Goal: Transaction & Acquisition: Subscribe to service/newsletter

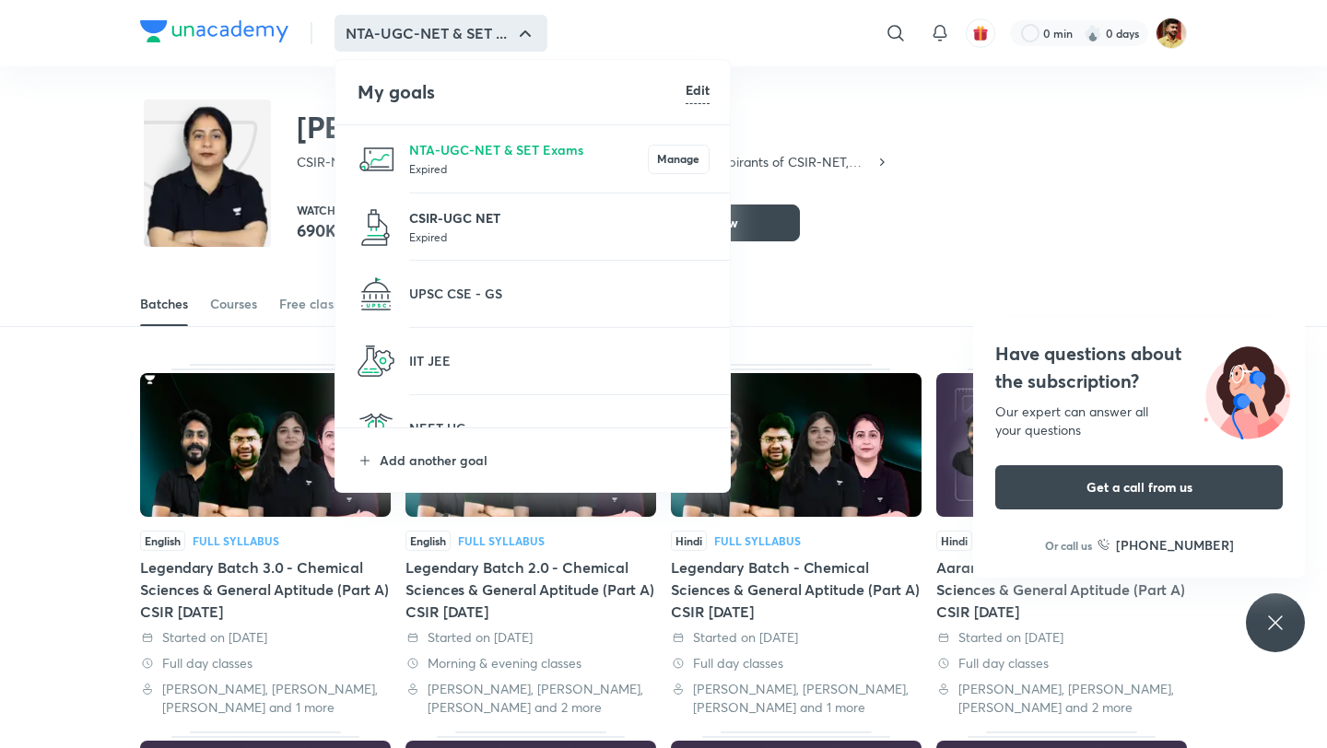
click at [458, 227] on p "CSIR-UGC NET" at bounding box center [559, 217] width 300 height 19
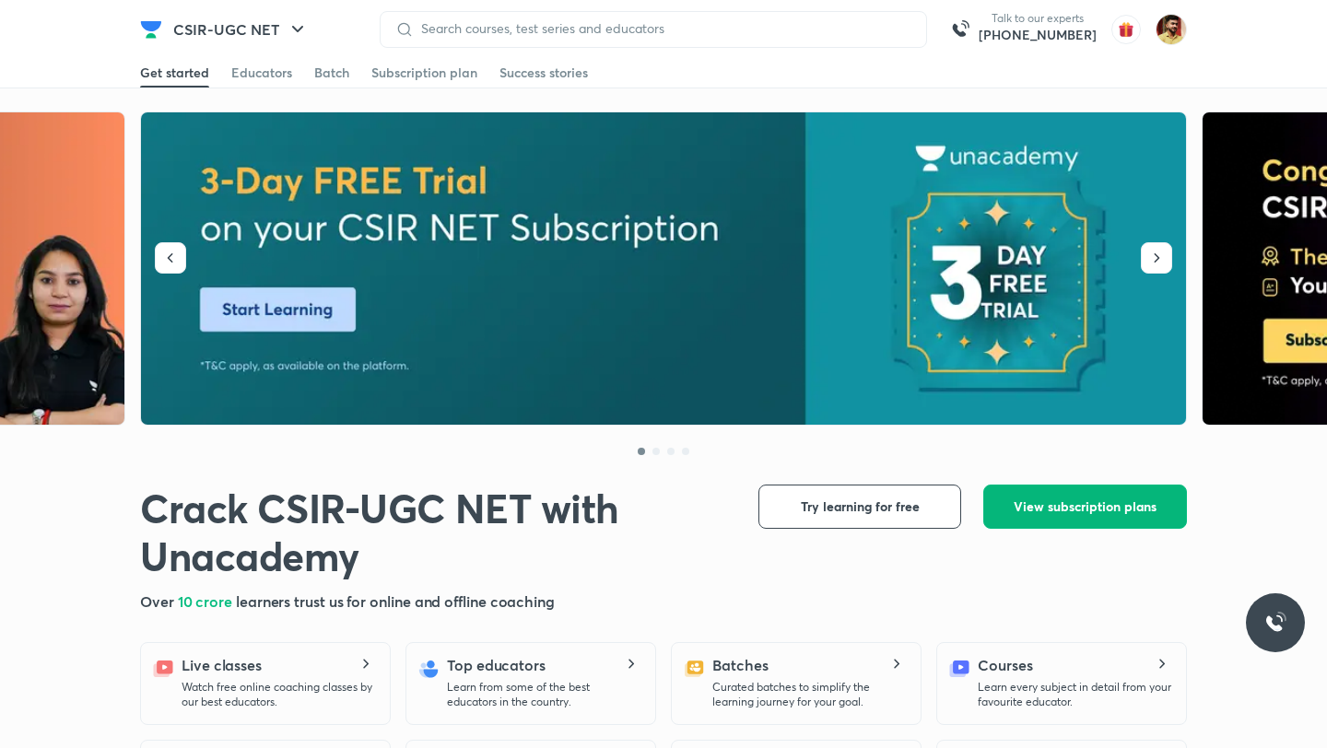
click at [1049, 495] on button "View subscription plans" at bounding box center [1085, 507] width 204 height 44
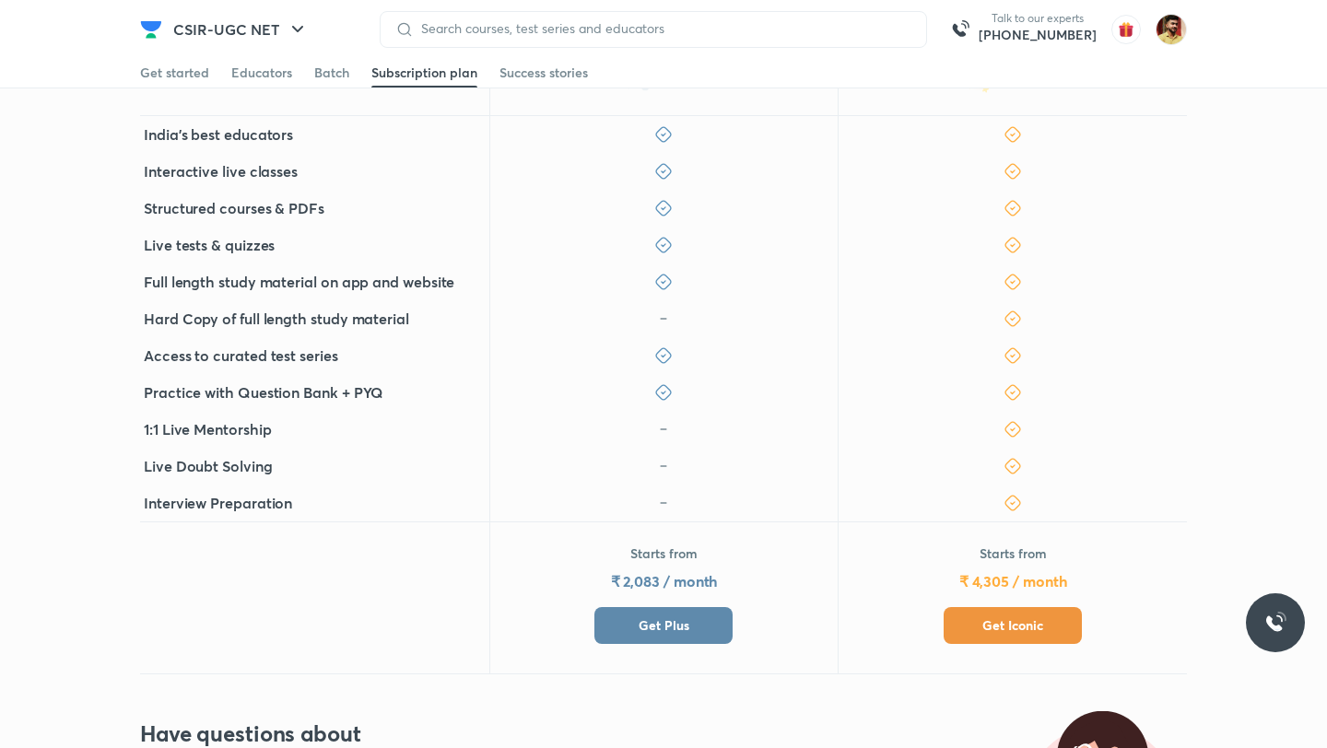
scroll to position [502, 0]
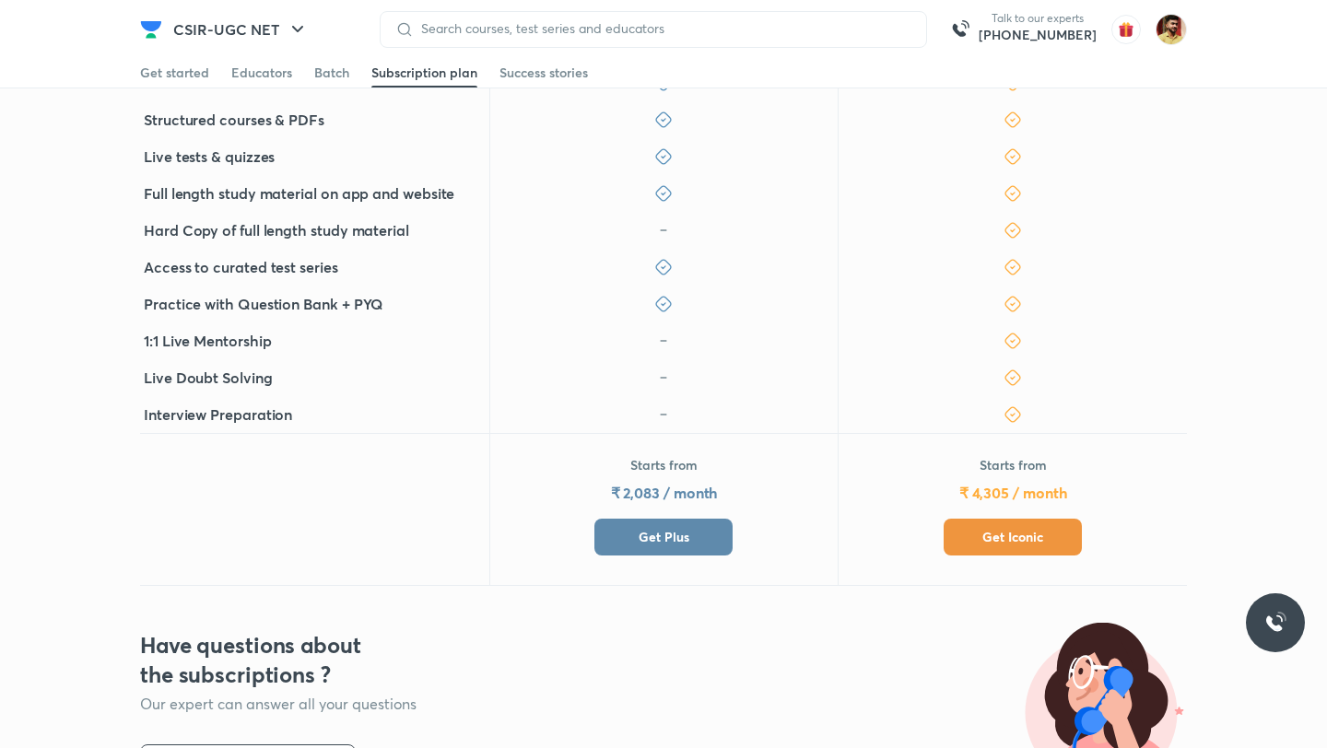
click at [655, 540] on span "Get Plus" at bounding box center [664, 537] width 51 height 18
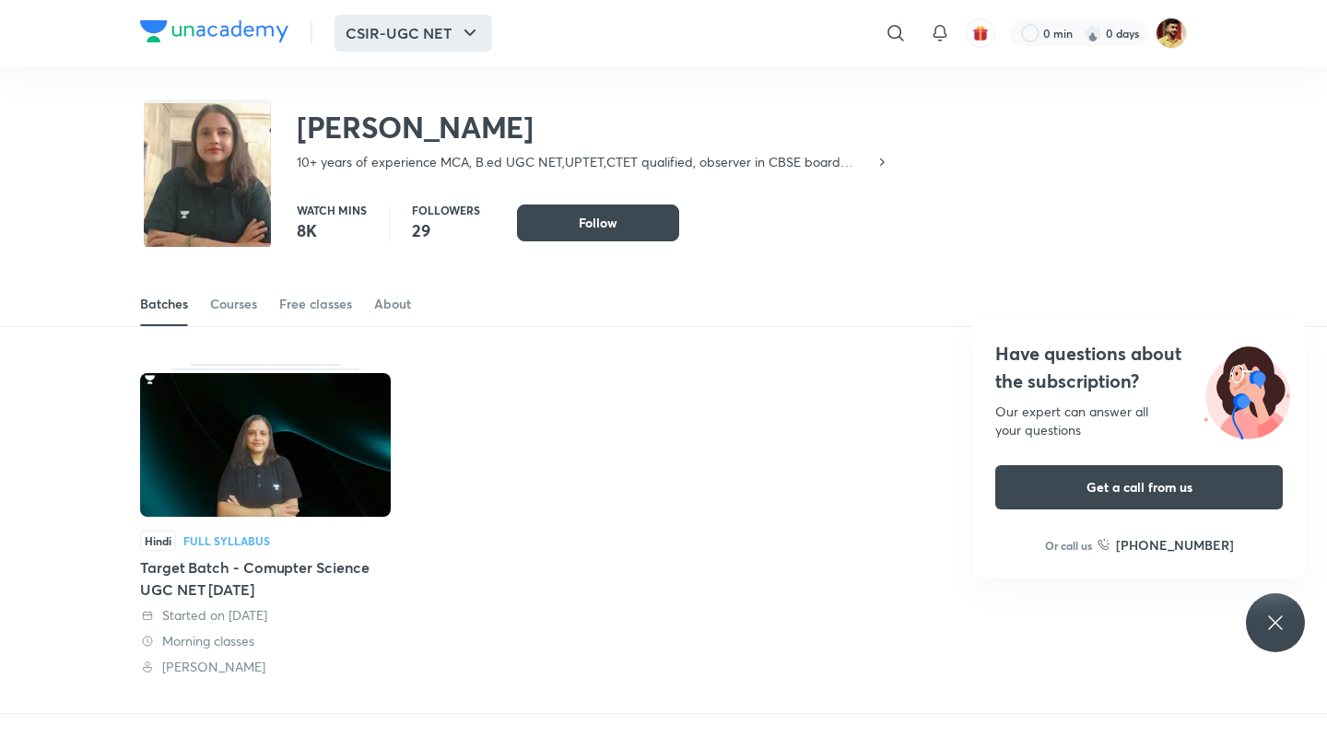
click at [394, 42] on button "CSIR-UGC NET" at bounding box center [414, 33] width 158 height 37
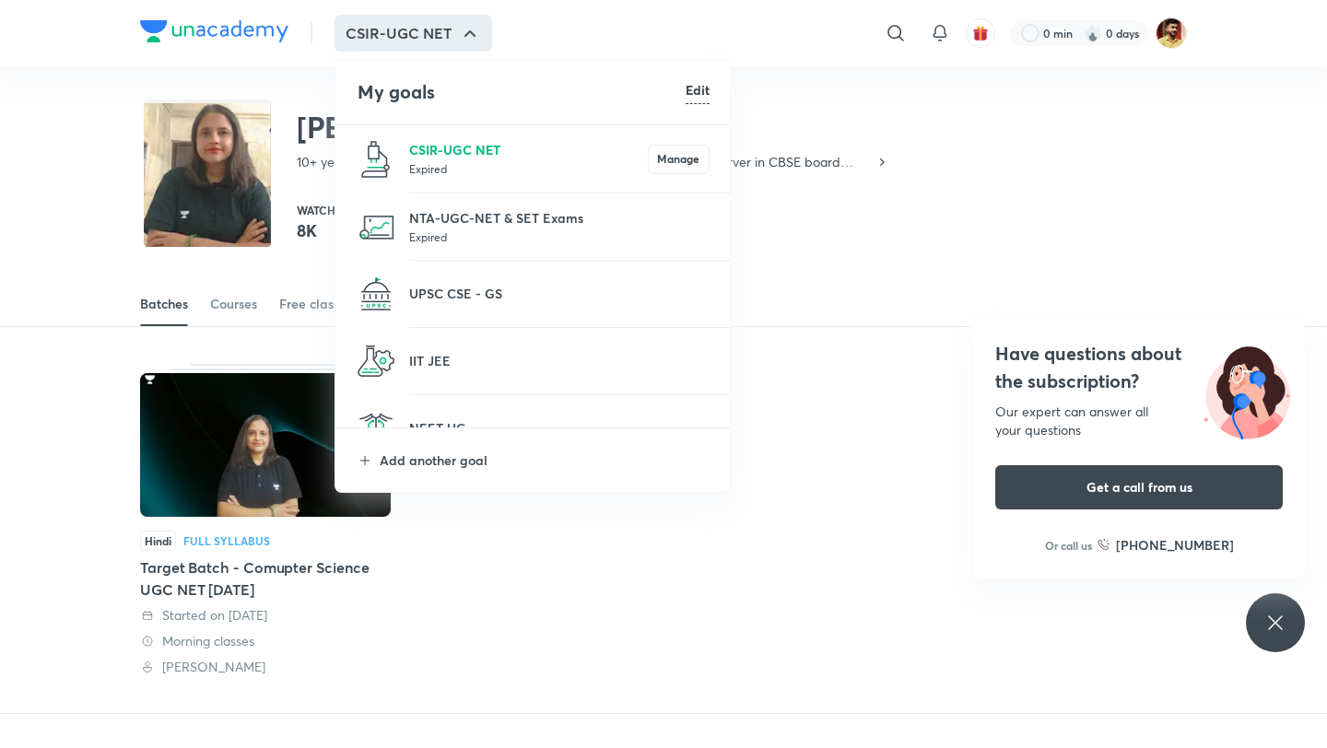
click at [482, 155] on p "CSIR-UGC NET" at bounding box center [528, 149] width 239 height 19
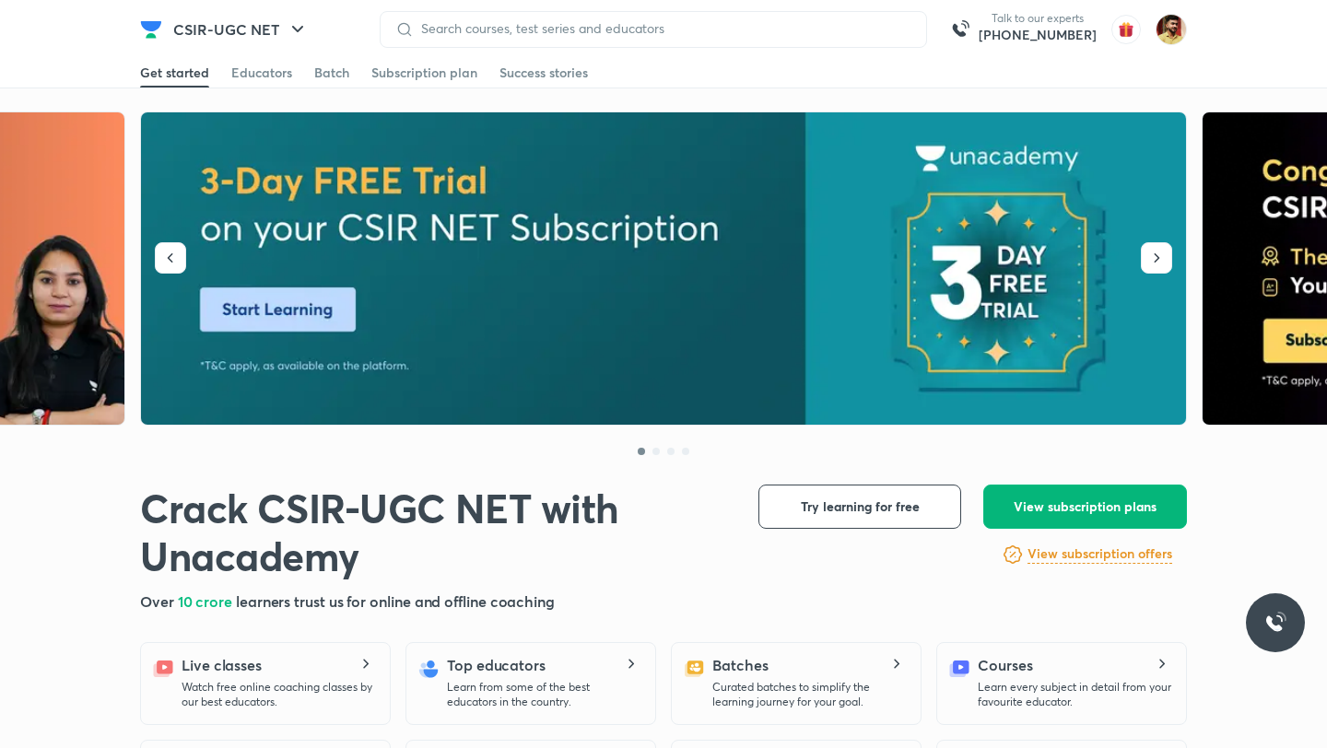
click at [1046, 501] on span "View subscription plans" at bounding box center [1085, 507] width 143 height 18
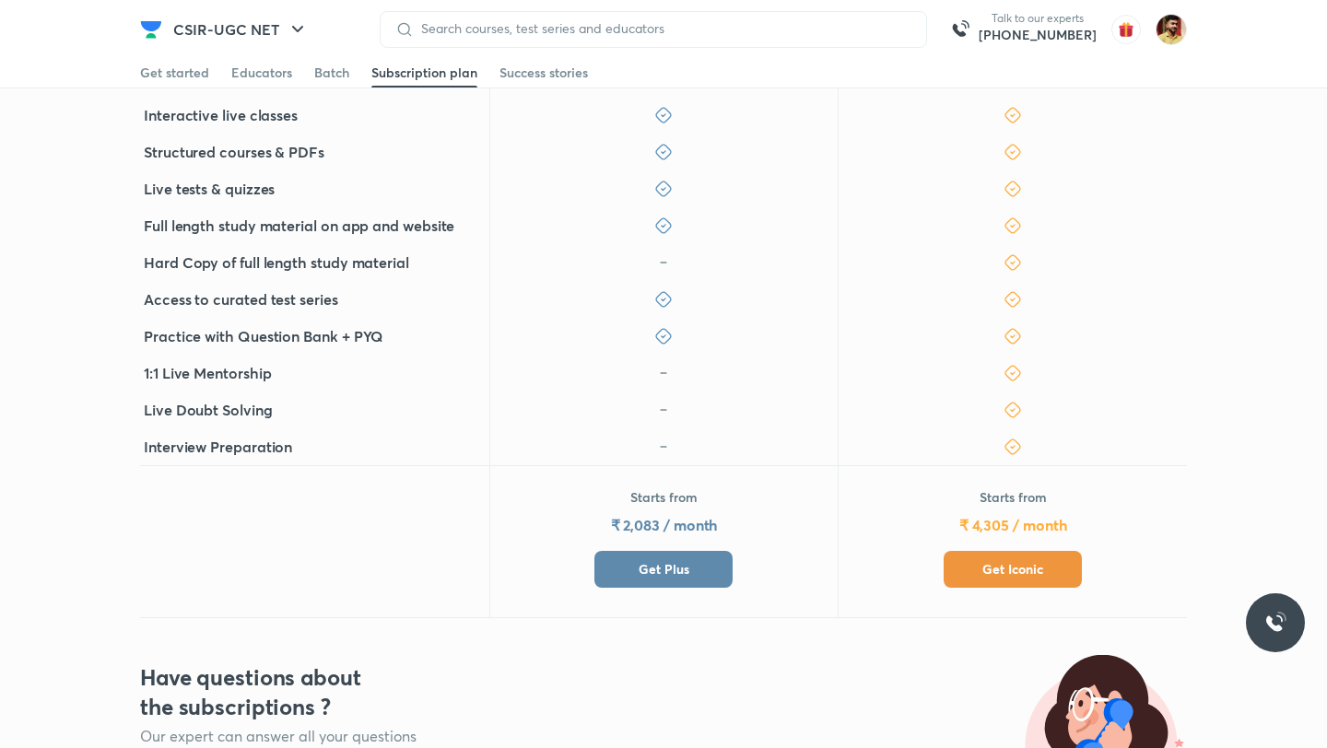
scroll to position [503, 0]
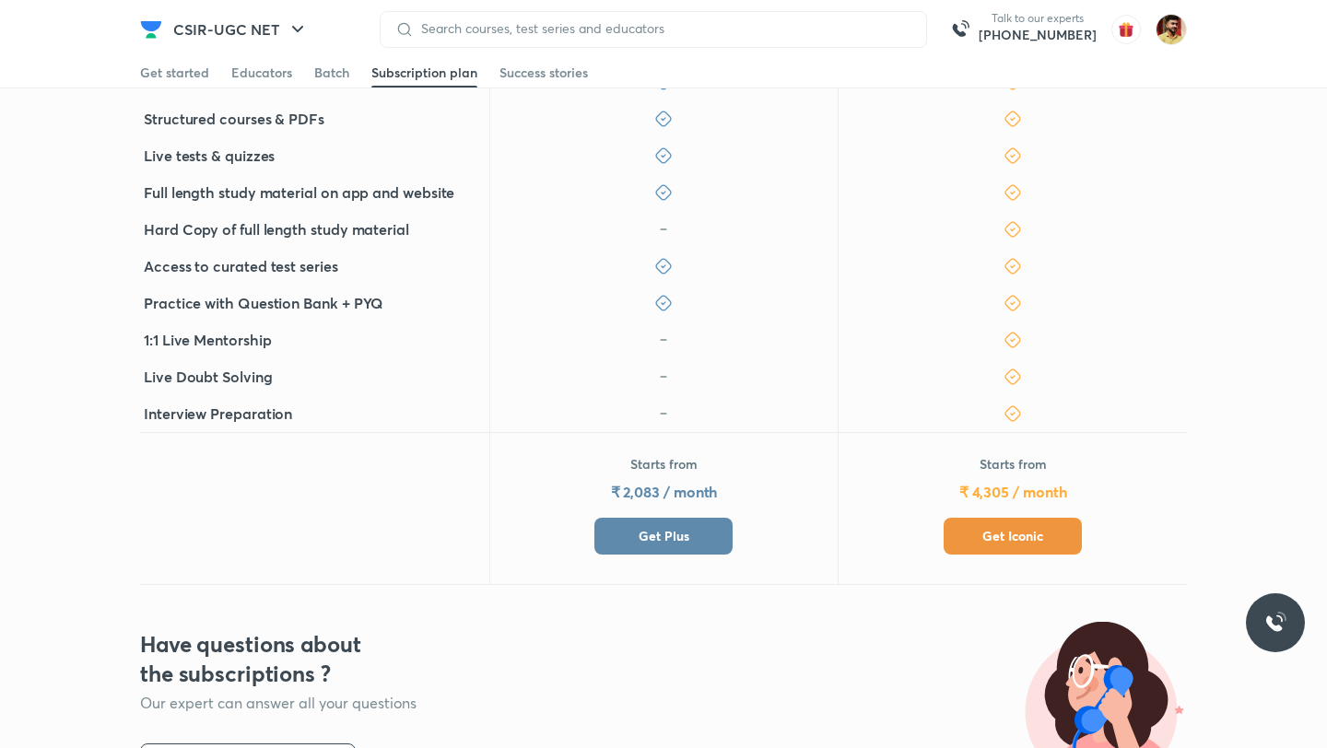
click at [653, 546] on button "Get Plus" at bounding box center [664, 536] width 138 height 37
